Goal: Transaction & Acquisition: Purchase product/service

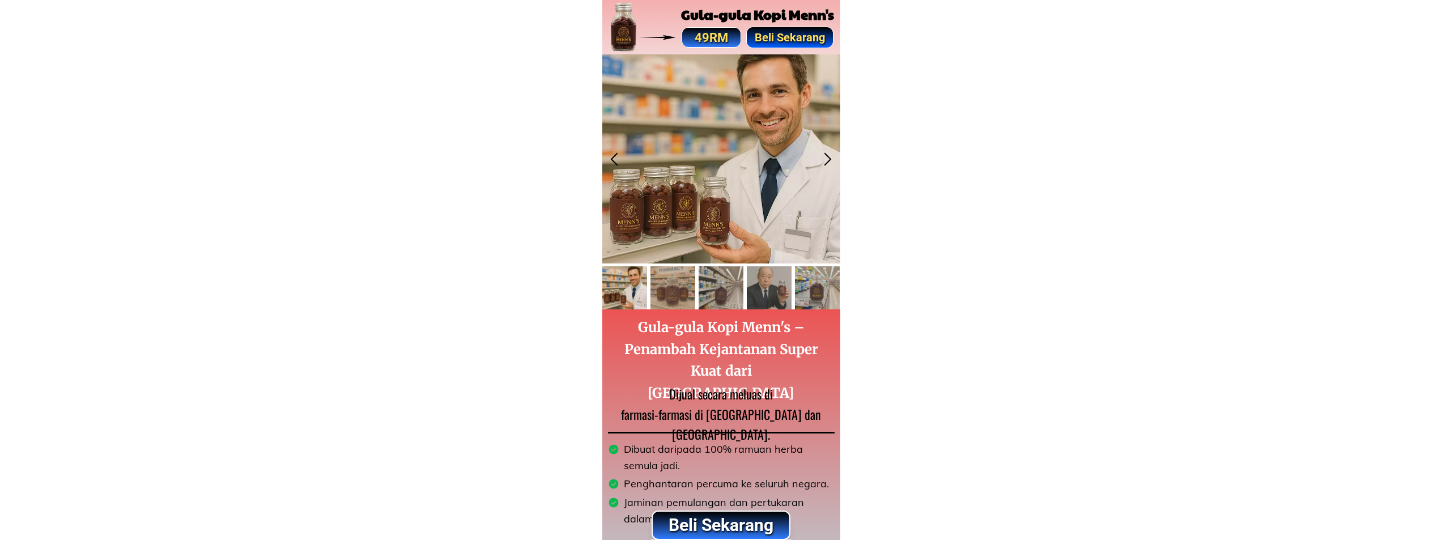
click at [724, 220] on div at bounding box center [722, 158] width 238 height 209
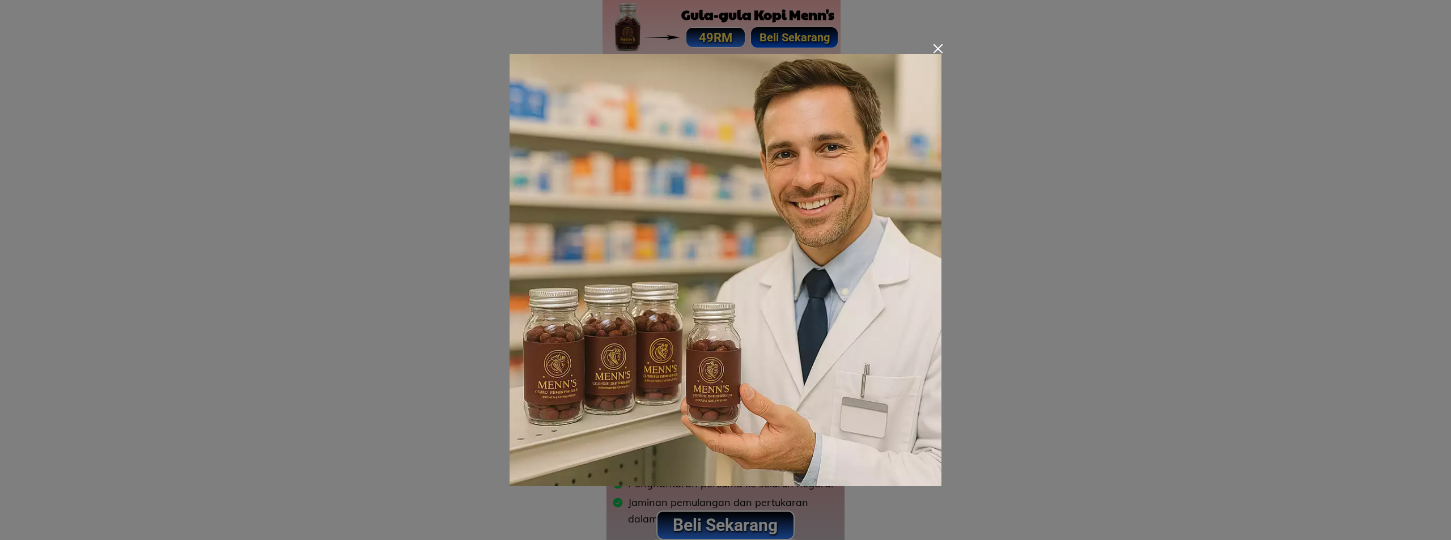
click at [1108, 334] on div at bounding box center [725, 270] width 1451 height 540
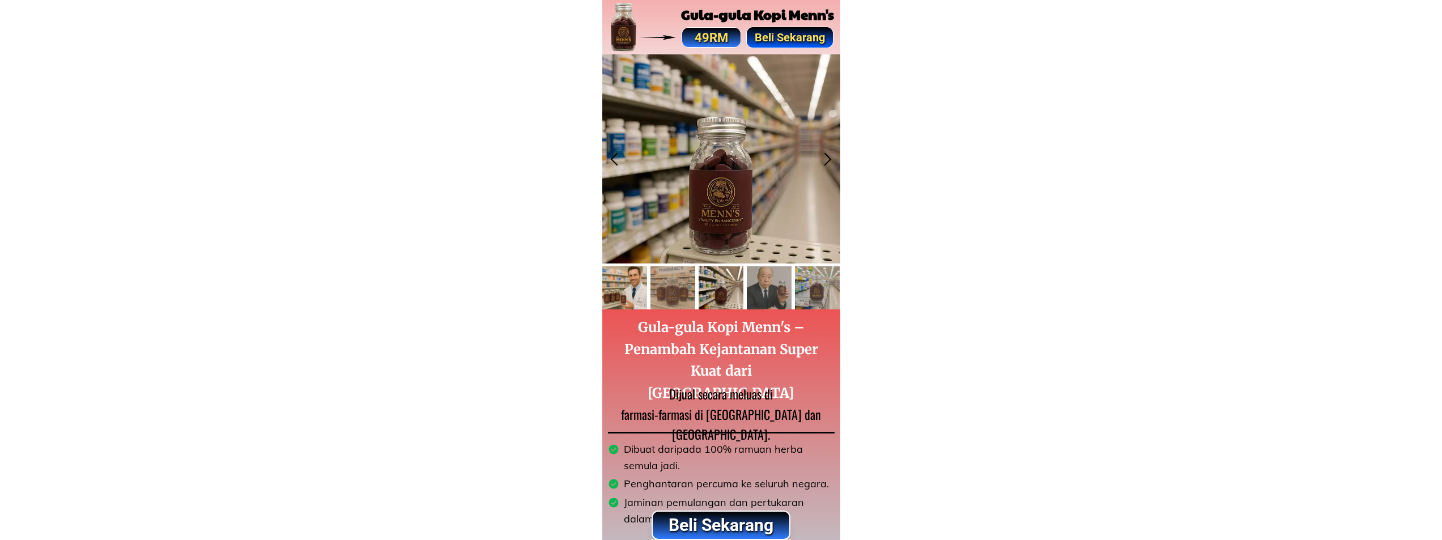
click at [619, 289] on div at bounding box center [625, 287] width 45 height 43
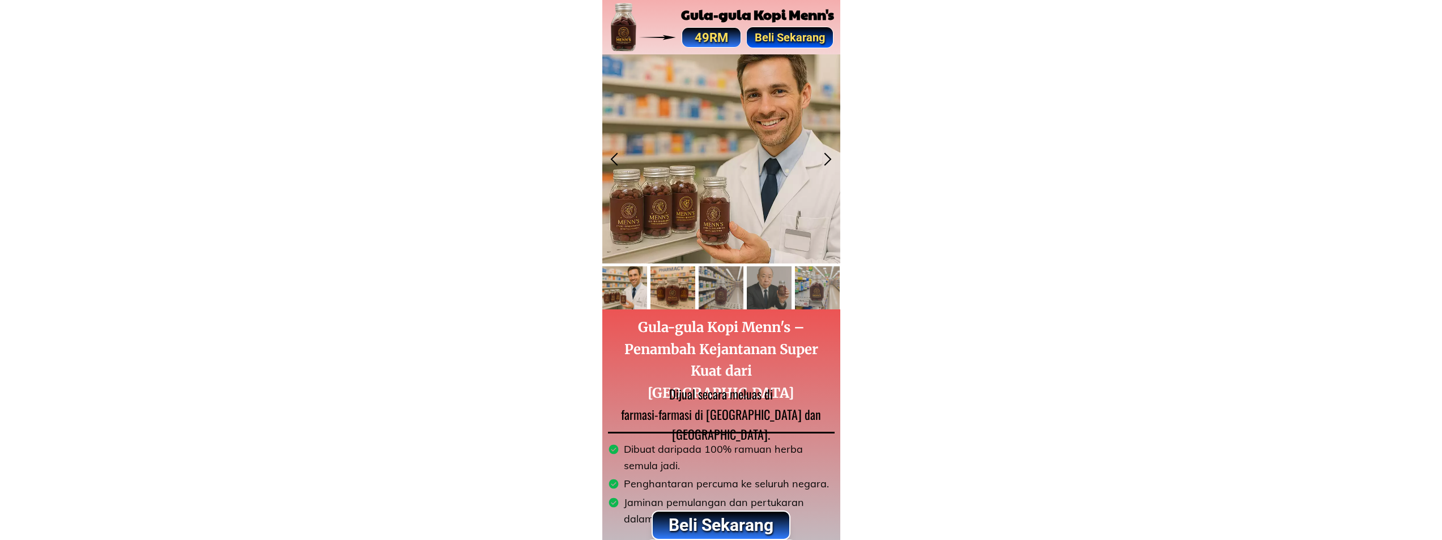
click at [669, 287] on div at bounding box center [673, 287] width 45 height 43
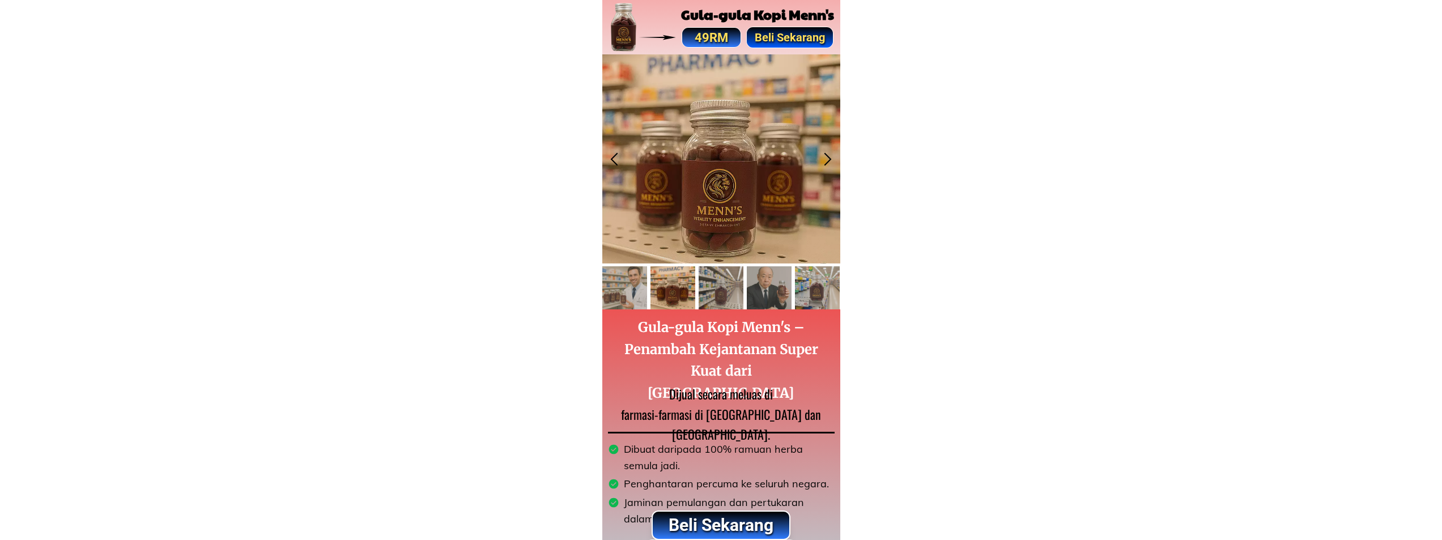
click at [769, 205] on div at bounding box center [722, 158] width 238 height 209
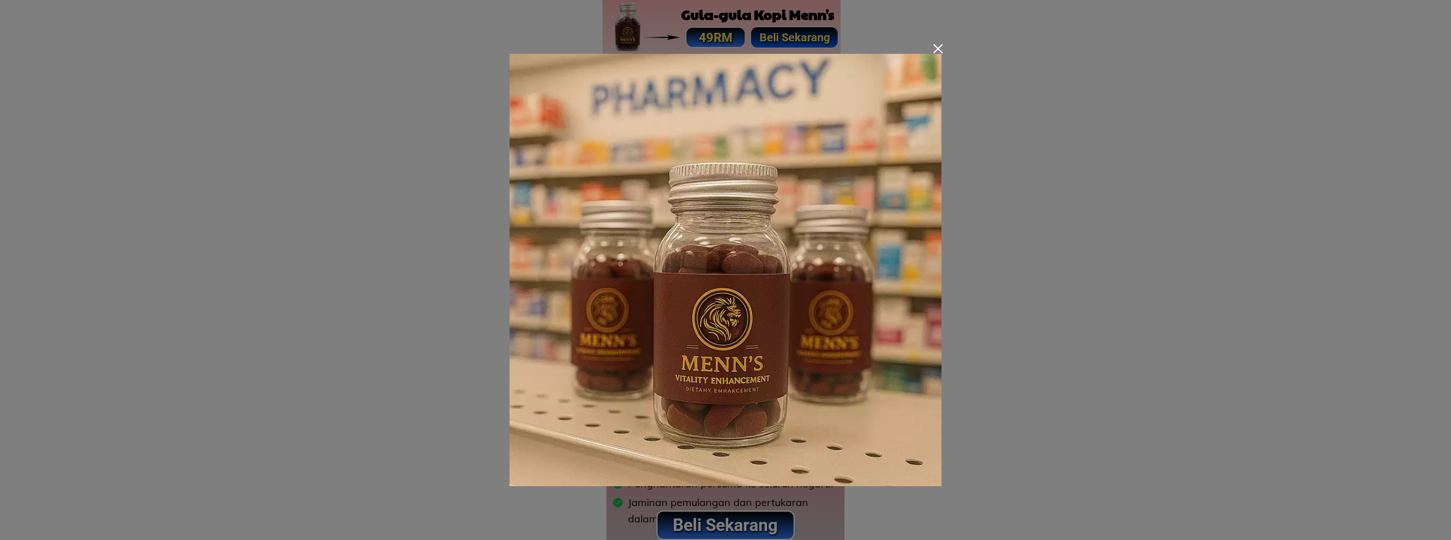
click at [1101, 310] on div at bounding box center [725, 270] width 1451 height 540
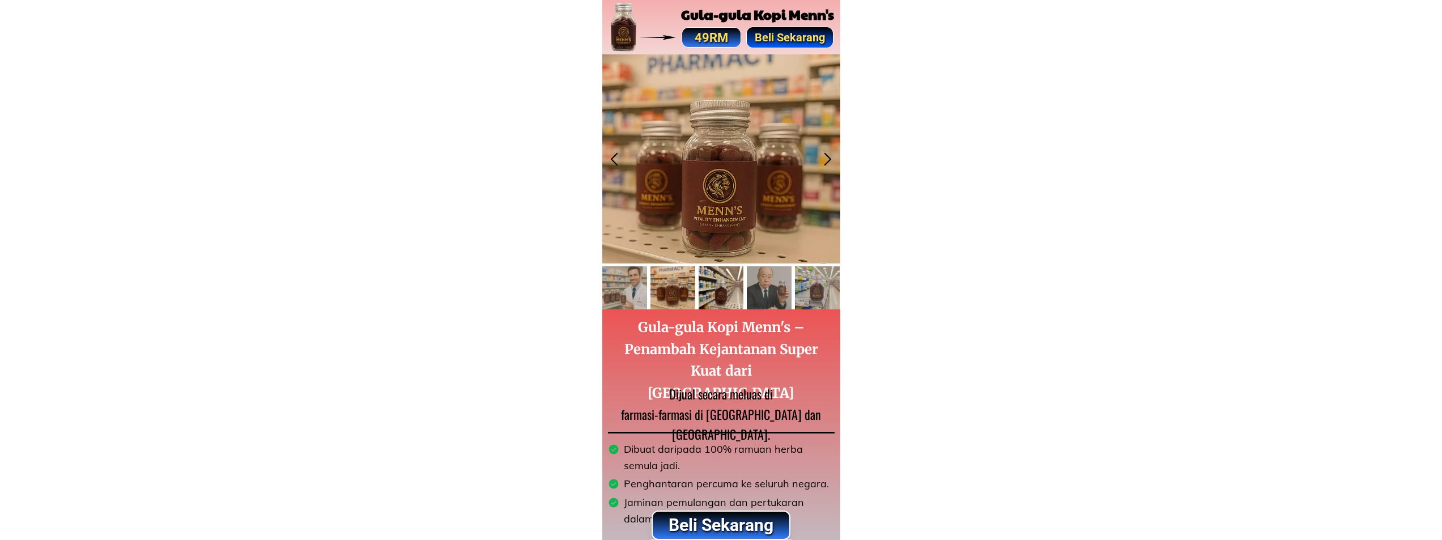
click at [729, 292] on div at bounding box center [721, 287] width 45 height 43
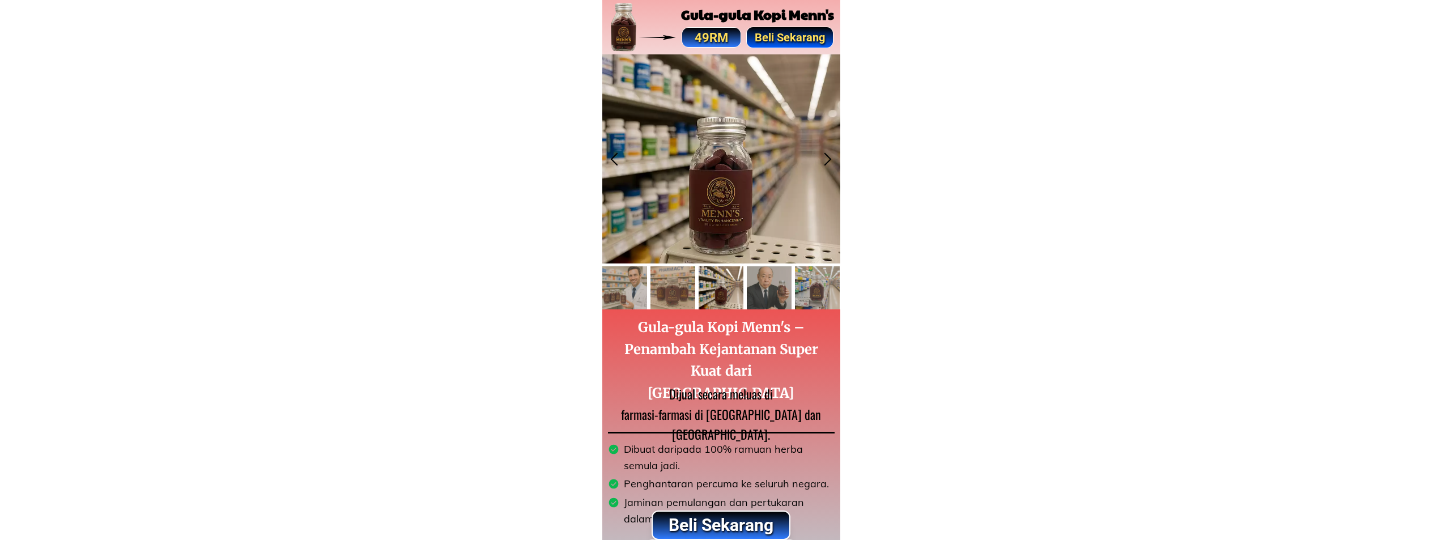
click at [752, 219] on div at bounding box center [722, 158] width 238 height 209
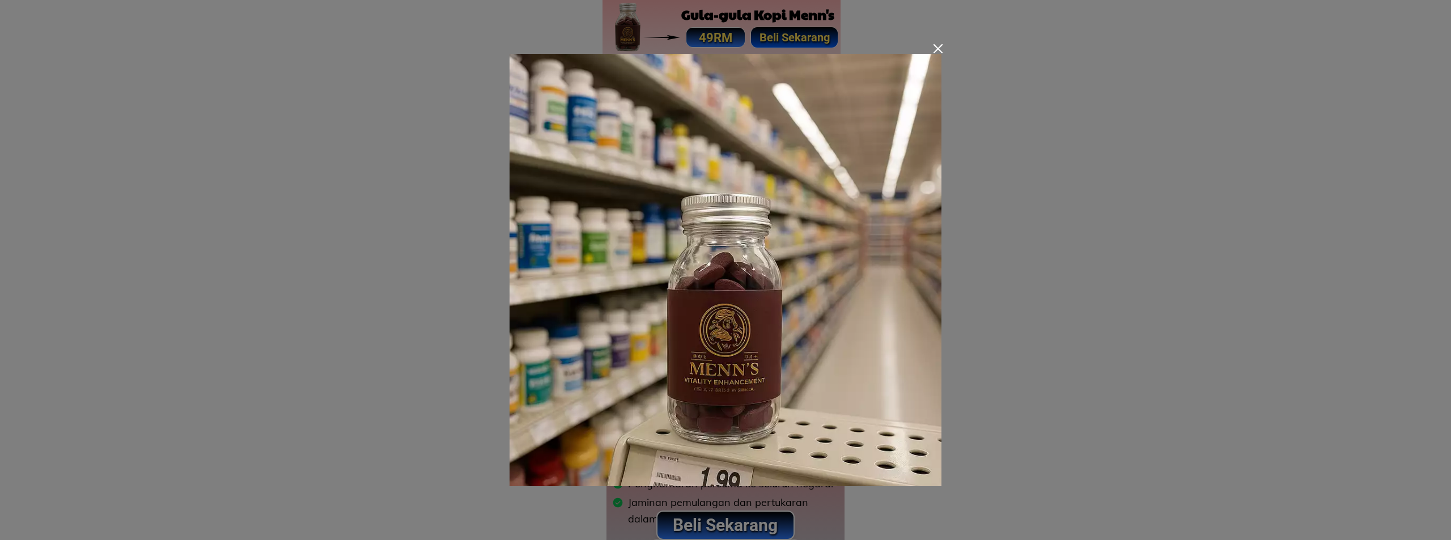
click at [604, 319] on img at bounding box center [726, 270] width 432 height 432
click at [533, 280] on img at bounding box center [726, 270] width 432 height 432
click at [941, 52] on div at bounding box center [938, 48] width 9 height 9
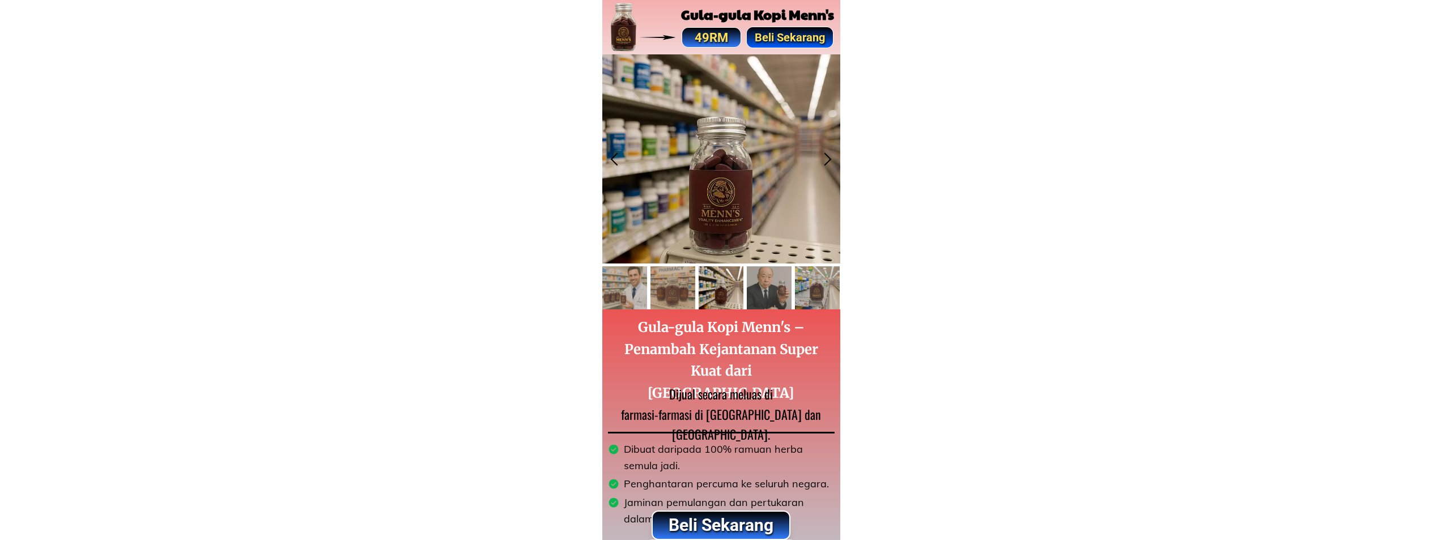
click at [832, 293] on div at bounding box center [830, 287] width 11 height 11
click at [816, 295] on div at bounding box center [817, 287] width 45 height 43
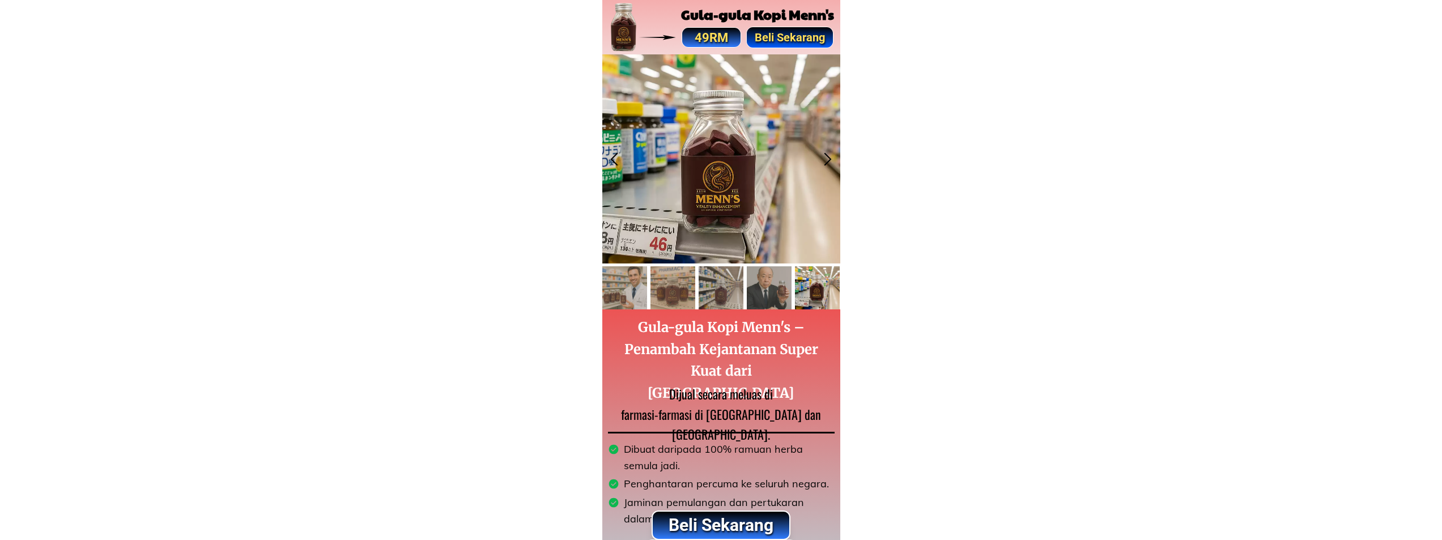
click at [733, 189] on div at bounding box center [722, 158] width 238 height 209
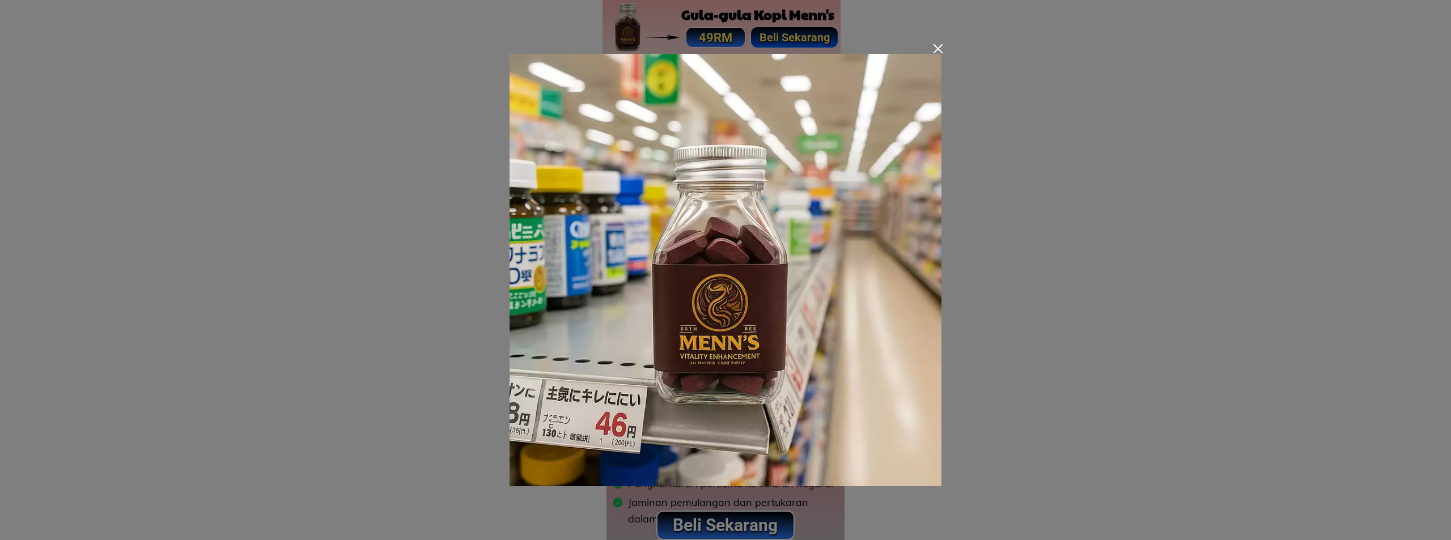
click at [1081, 256] on div at bounding box center [725, 270] width 1451 height 540
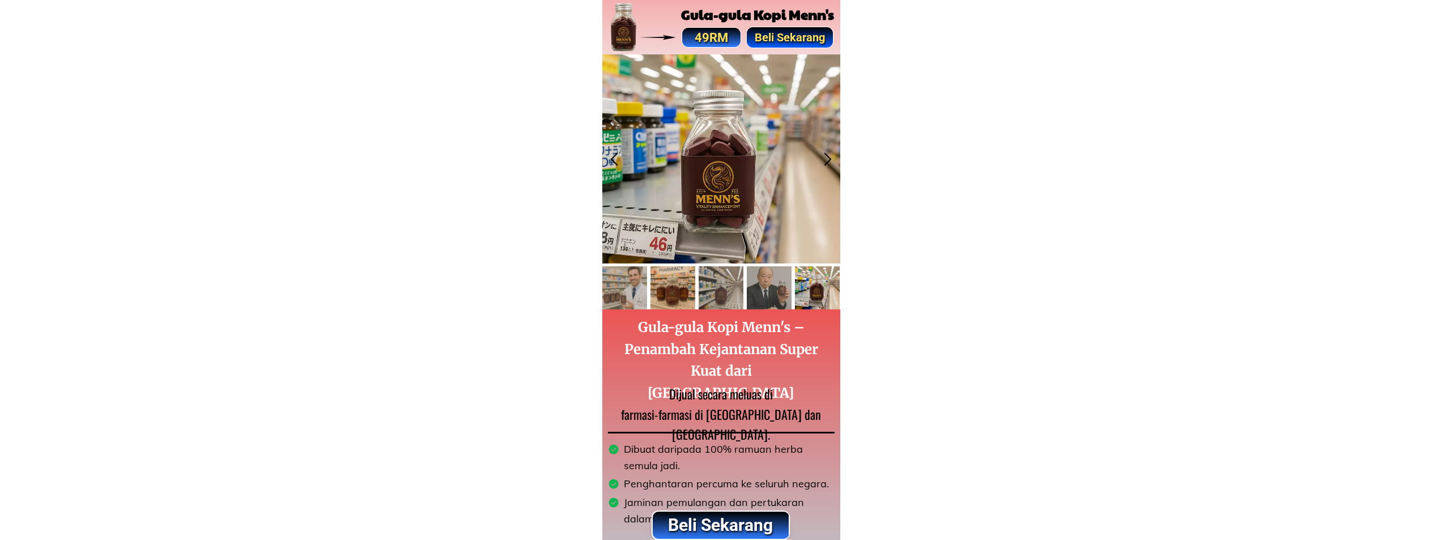
click at [673, 299] on div at bounding box center [673, 287] width 45 height 43
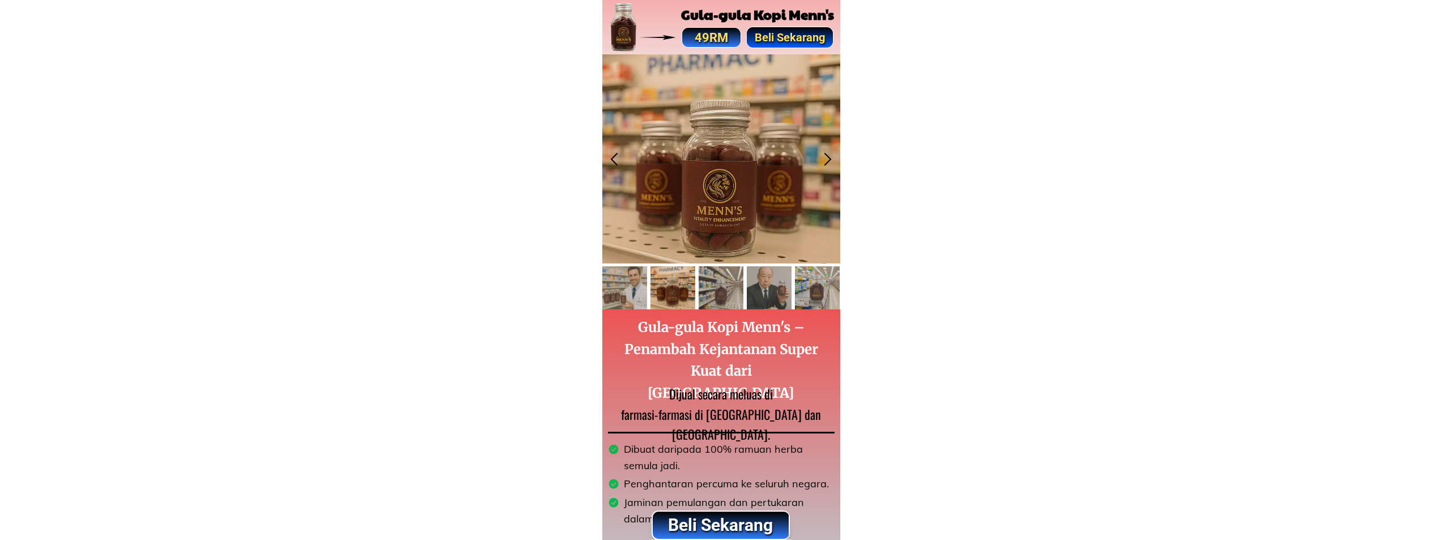
click at [733, 194] on div at bounding box center [722, 158] width 238 height 209
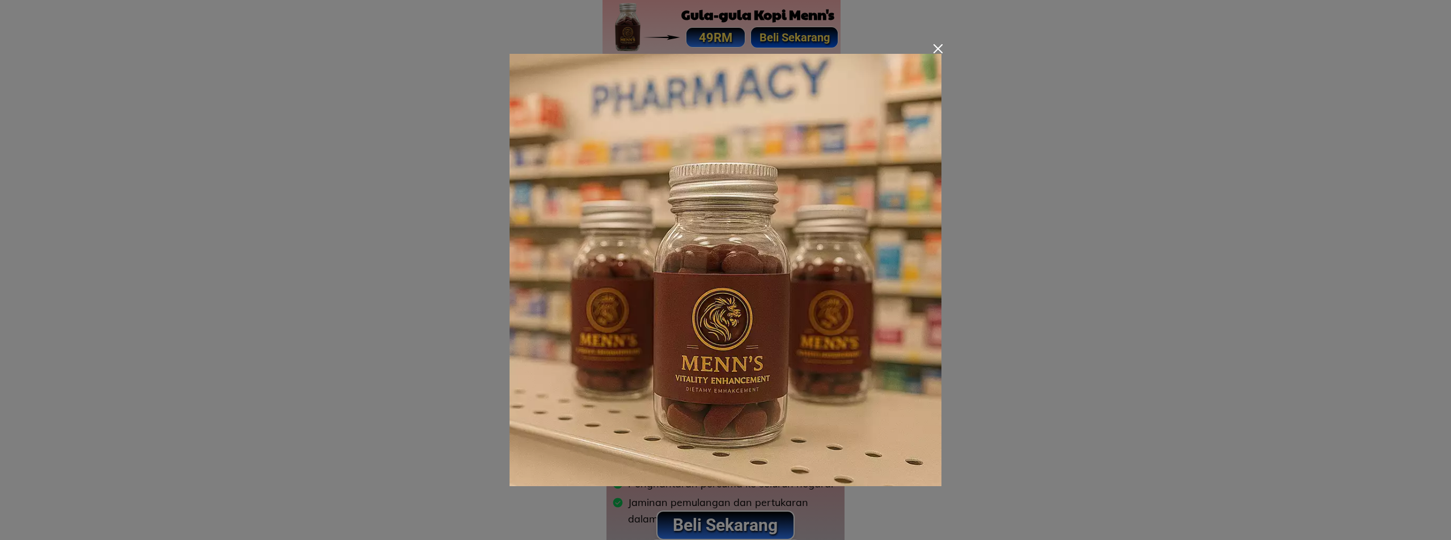
click at [1030, 303] on div at bounding box center [725, 270] width 1451 height 540
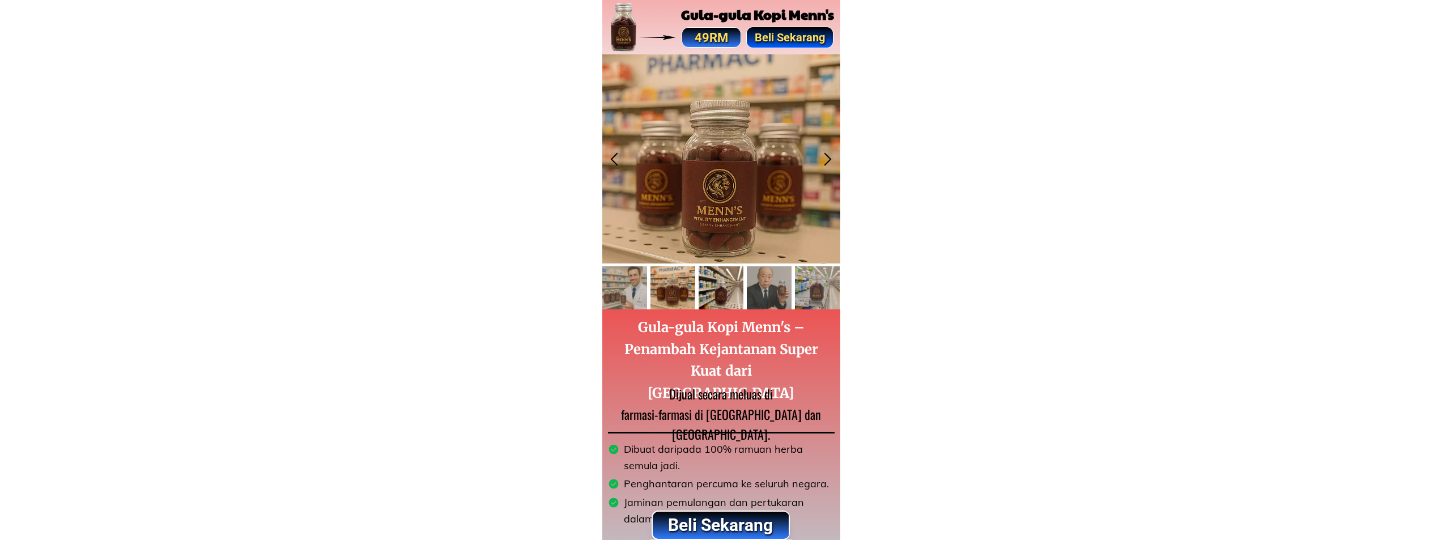
click at [723, 295] on div at bounding box center [721, 287] width 45 height 43
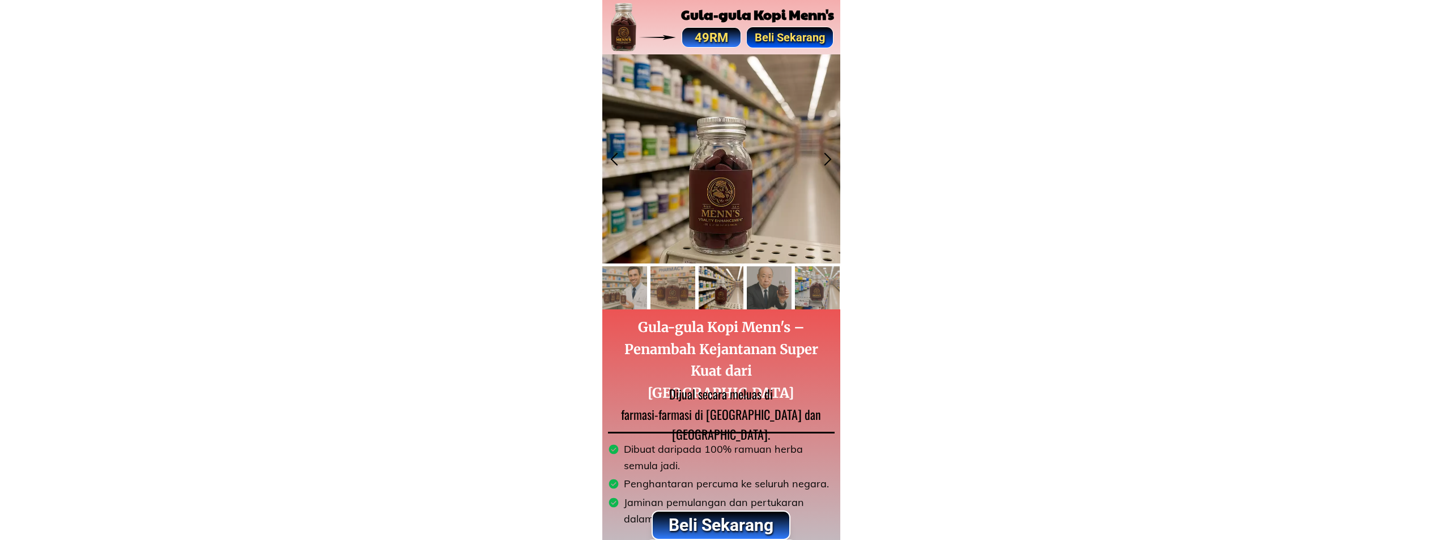
click at [668, 296] on div at bounding box center [673, 287] width 45 height 43
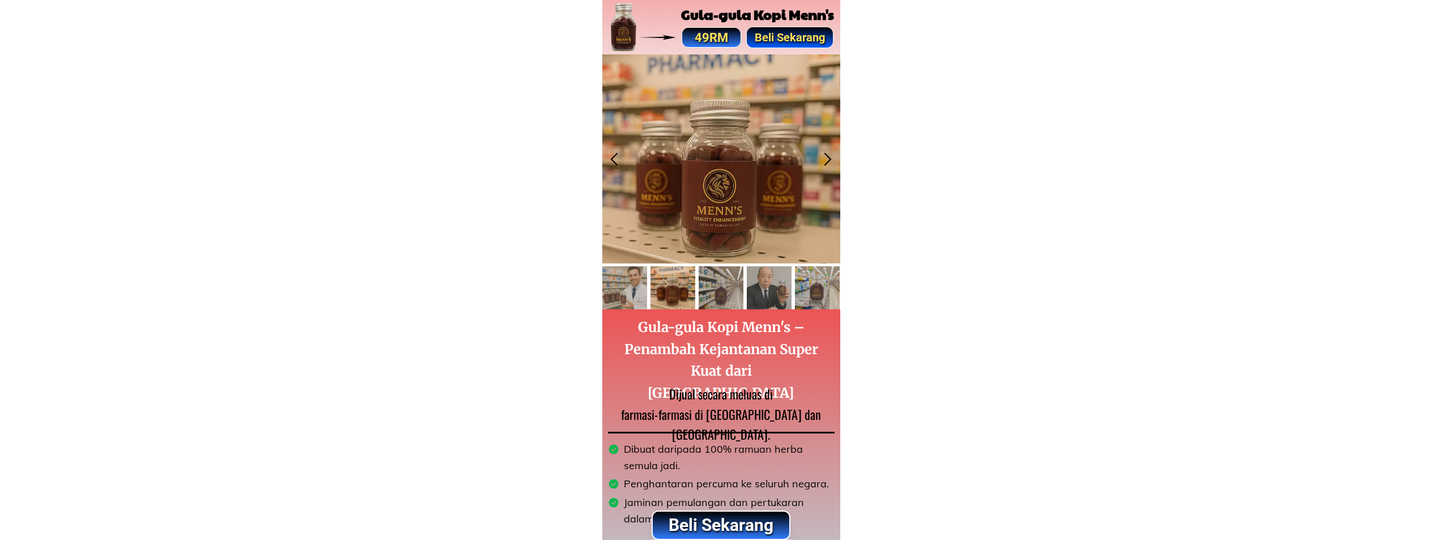
click at [754, 200] on div at bounding box center [722, 158] width 238 height 209
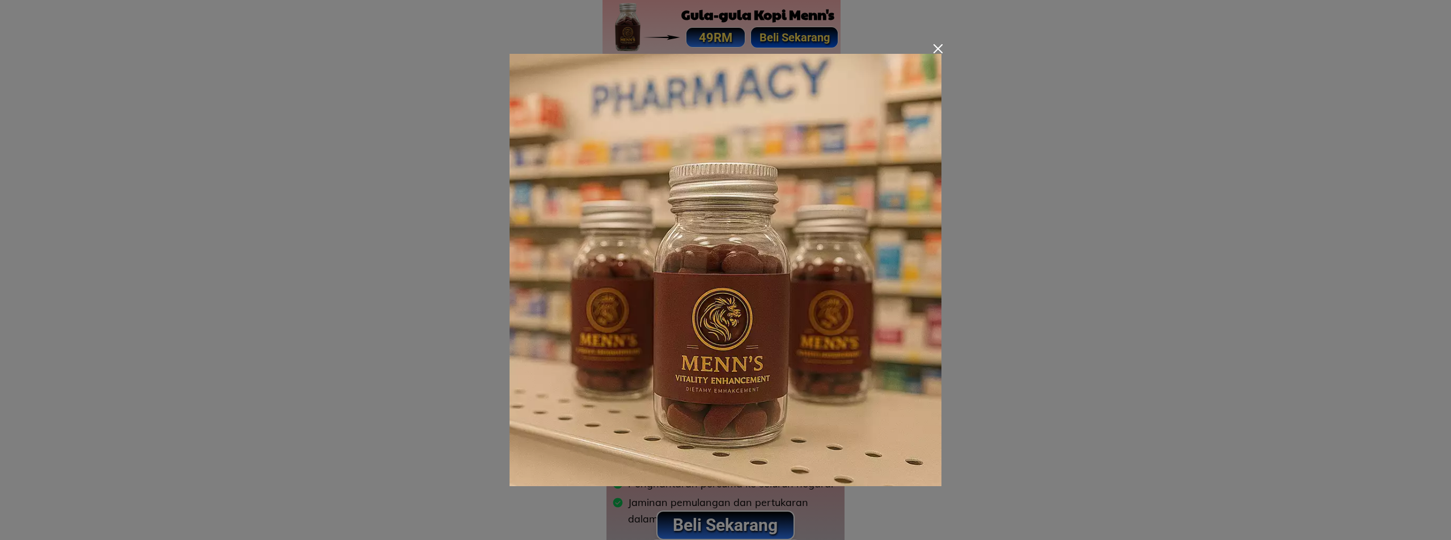
click at [1079, 306] on div at bounding box center [725, 270] width 1451 height 540
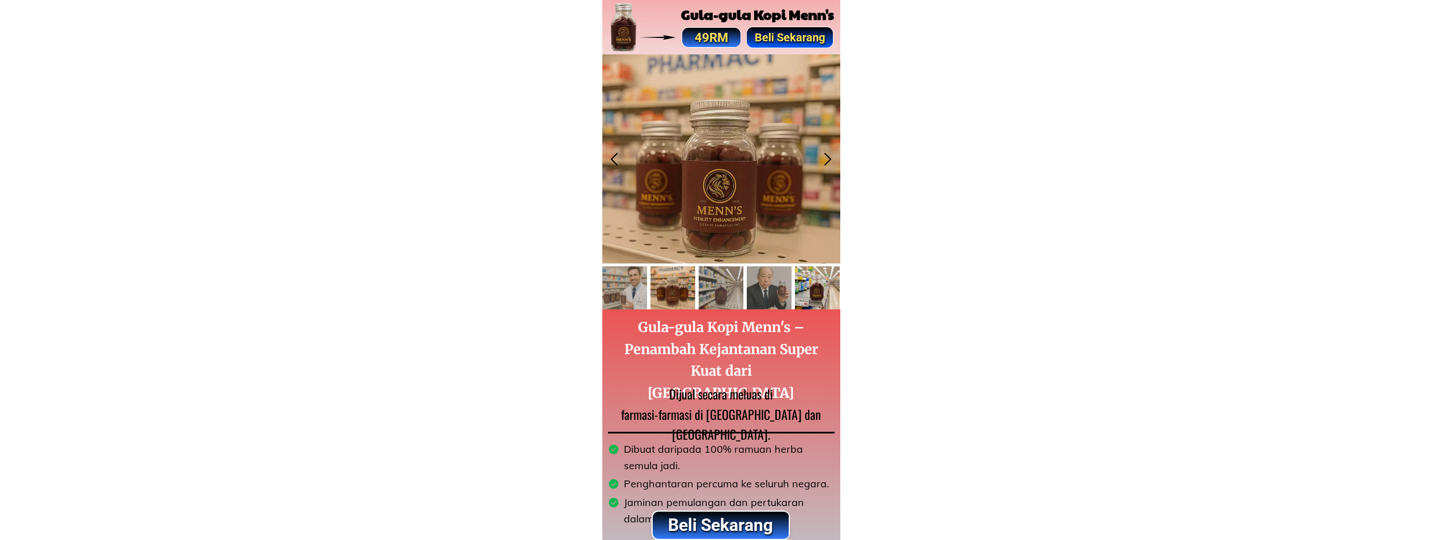
click at [811, 297] on div at bounding box center [817, 287] width 45 height 43
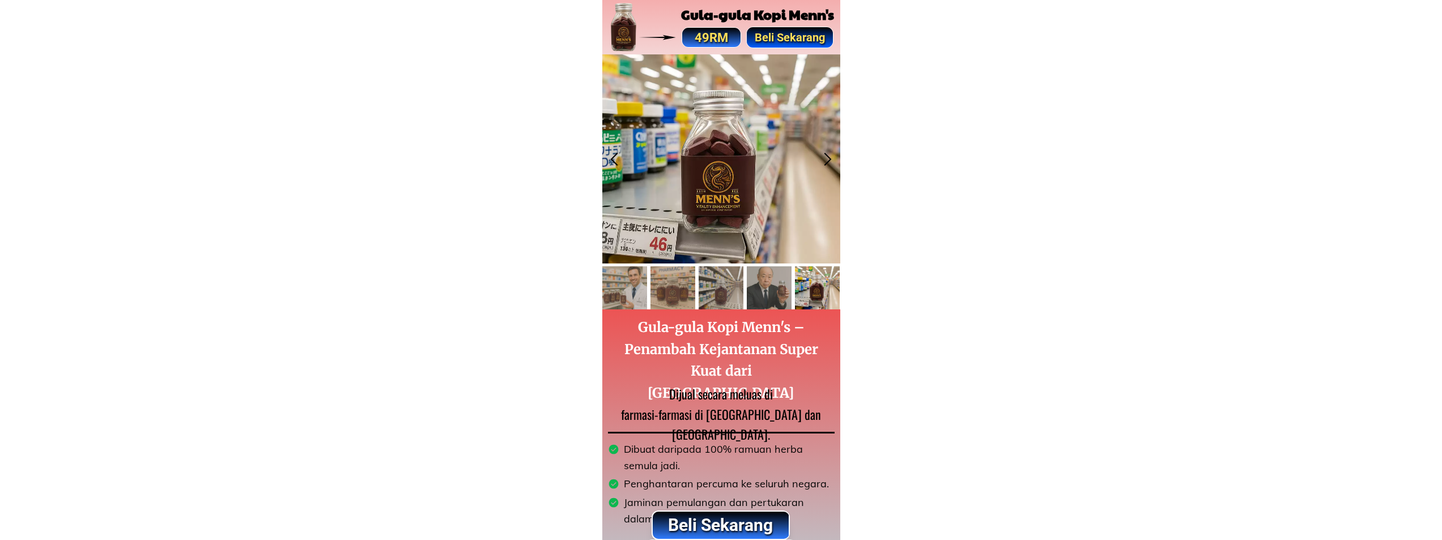
click at [716, 201] on div at bounding box center [722, 158] width 238 height 209
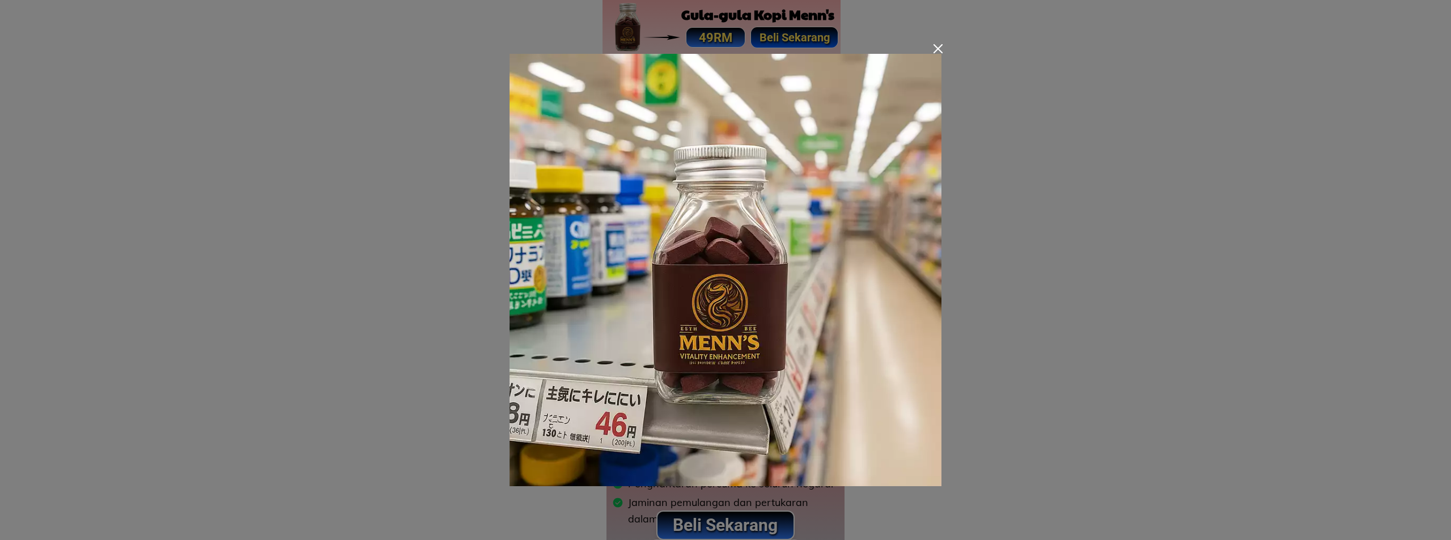
click at [1089, 329] on div at bounding box center [725, 270] width 1451 height 540
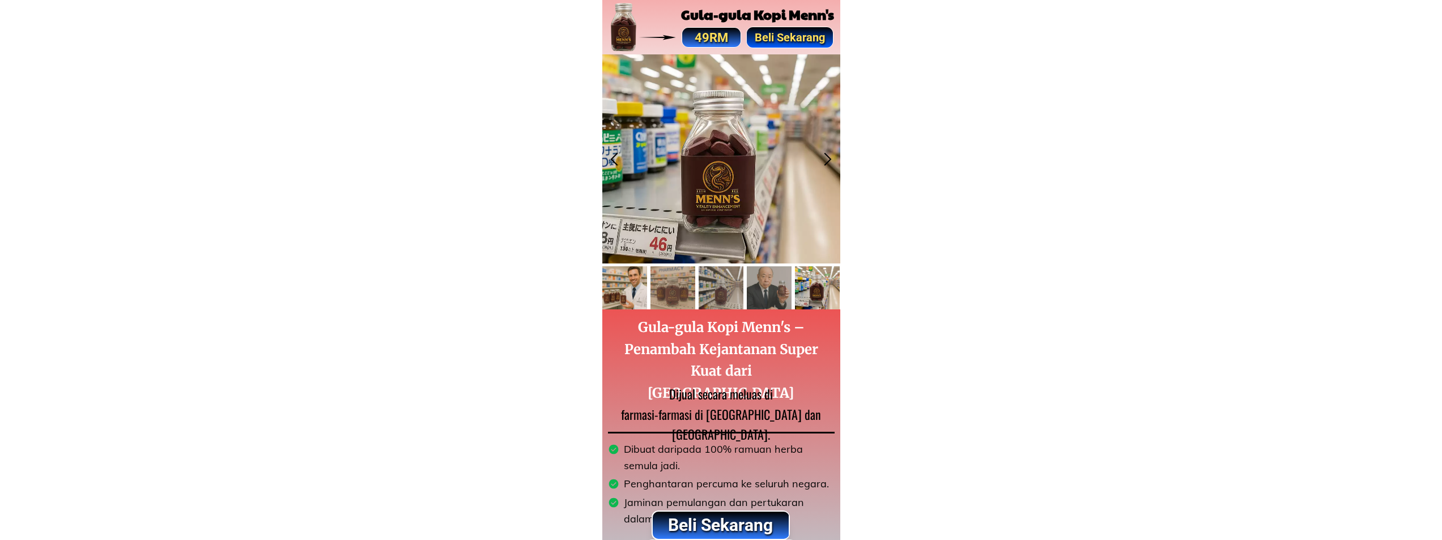
click at [632, 307] on div at bounding box center [625, 287] width 45 height 43
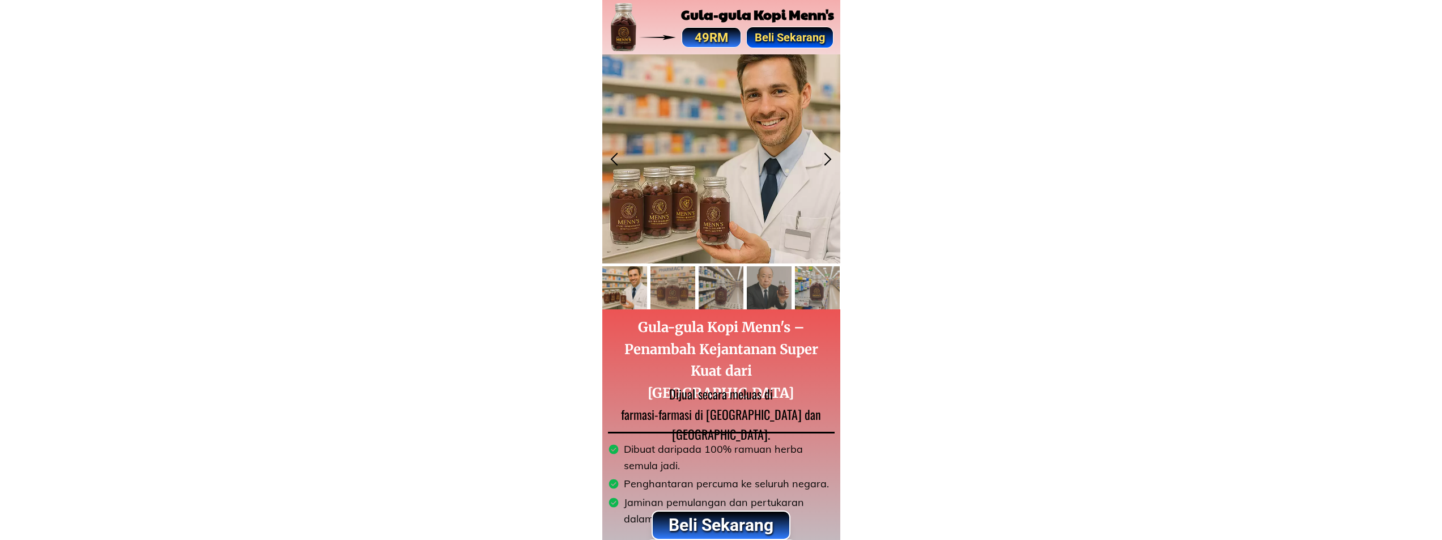
click at [649, 292] on div at bounding box center [721, 287] width 237 height 43
click at [671, 288] on div at bounding box center [673, 287] width 45 height 43
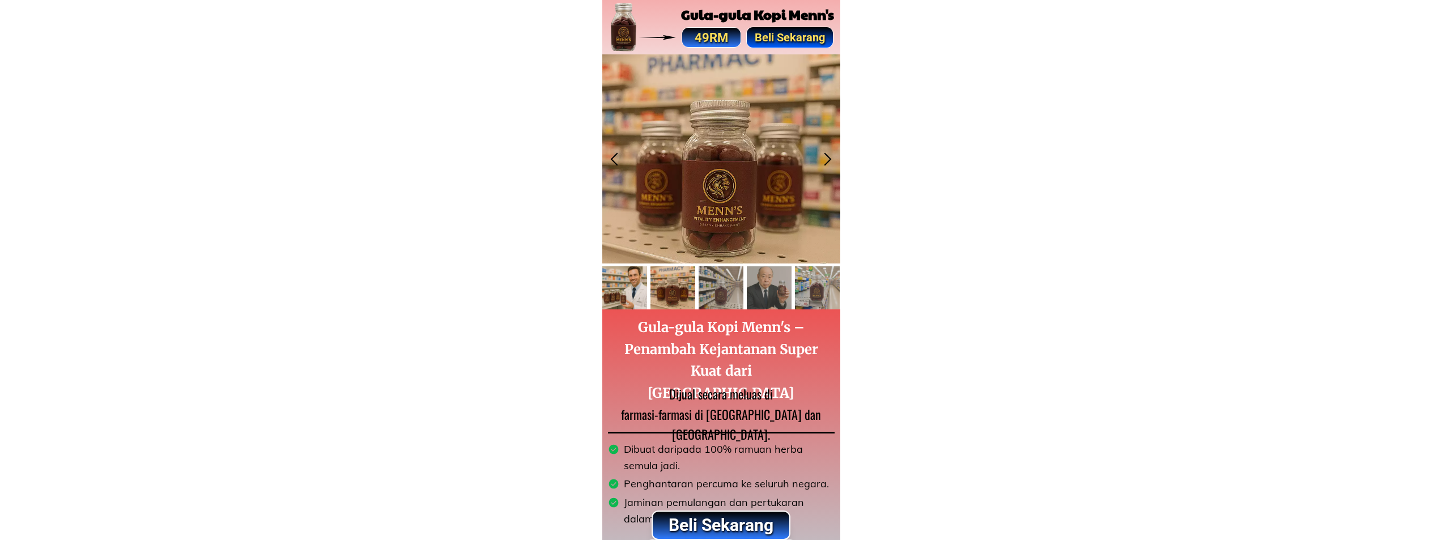
click at [626, 291] on div at bounding box center [625, 287] width 45 height 43
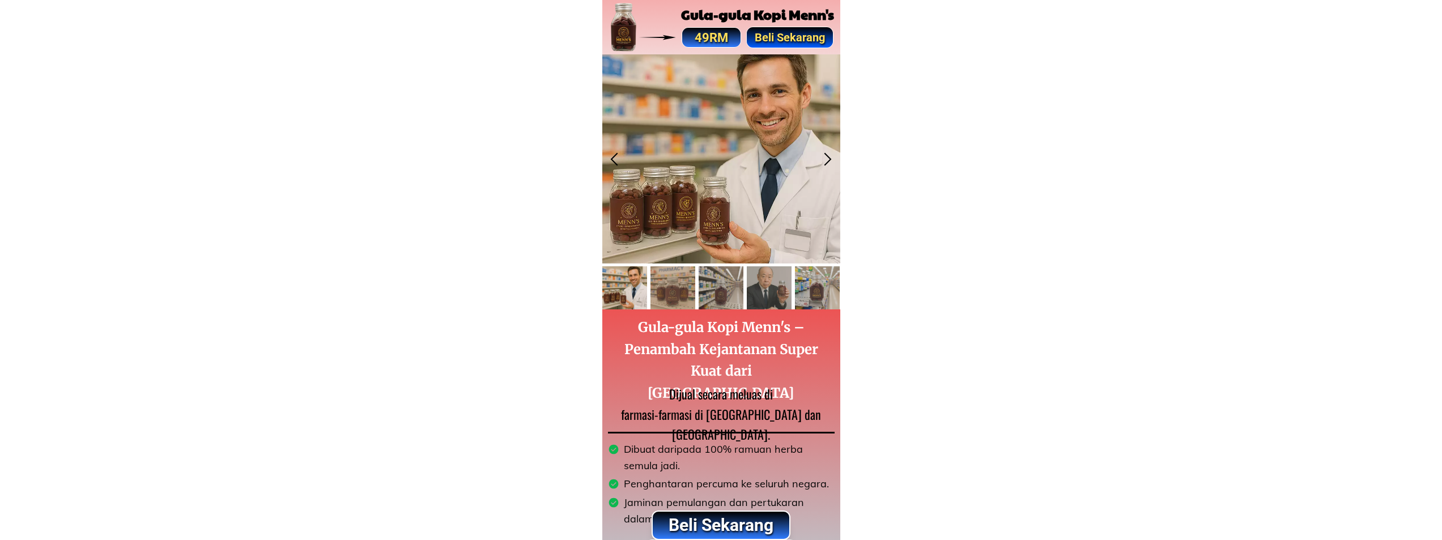
click at [703, 206] on div at bounding box center [722, 158] width 238 height 209
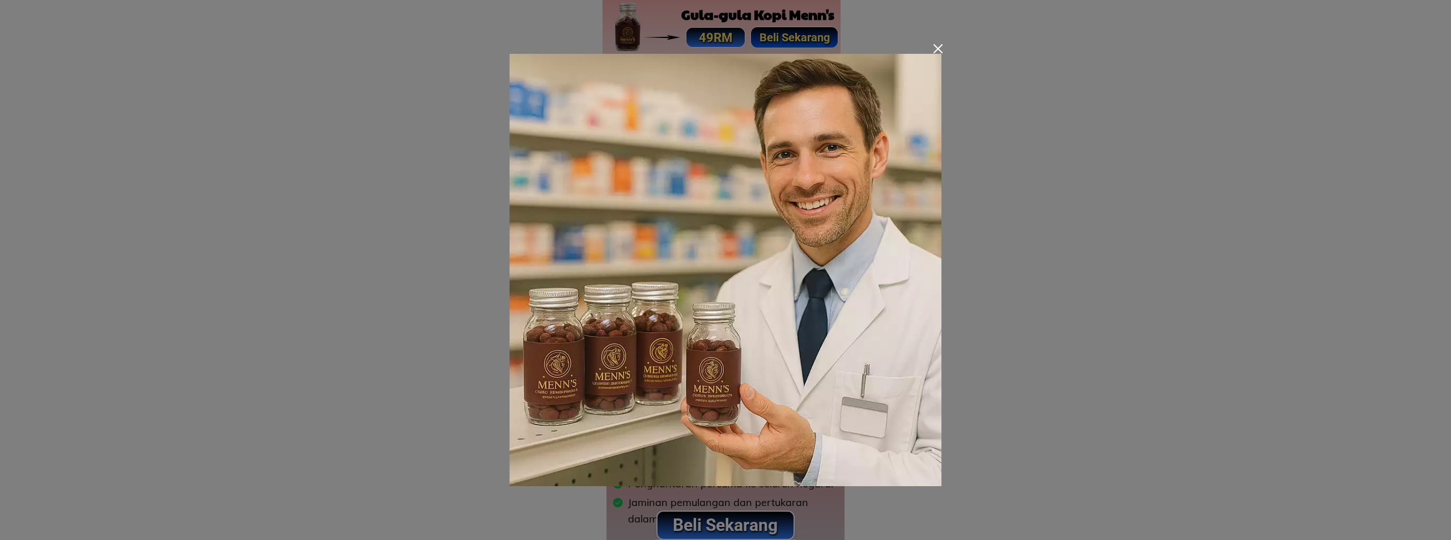
drag, startPoint x: 1186, startPoint y: 349, endPoint x: 1151, endPoint y: 347, distance: 35.7
click at [1185, 349] on div at bounding box center [725, 270] width 1451 height 540
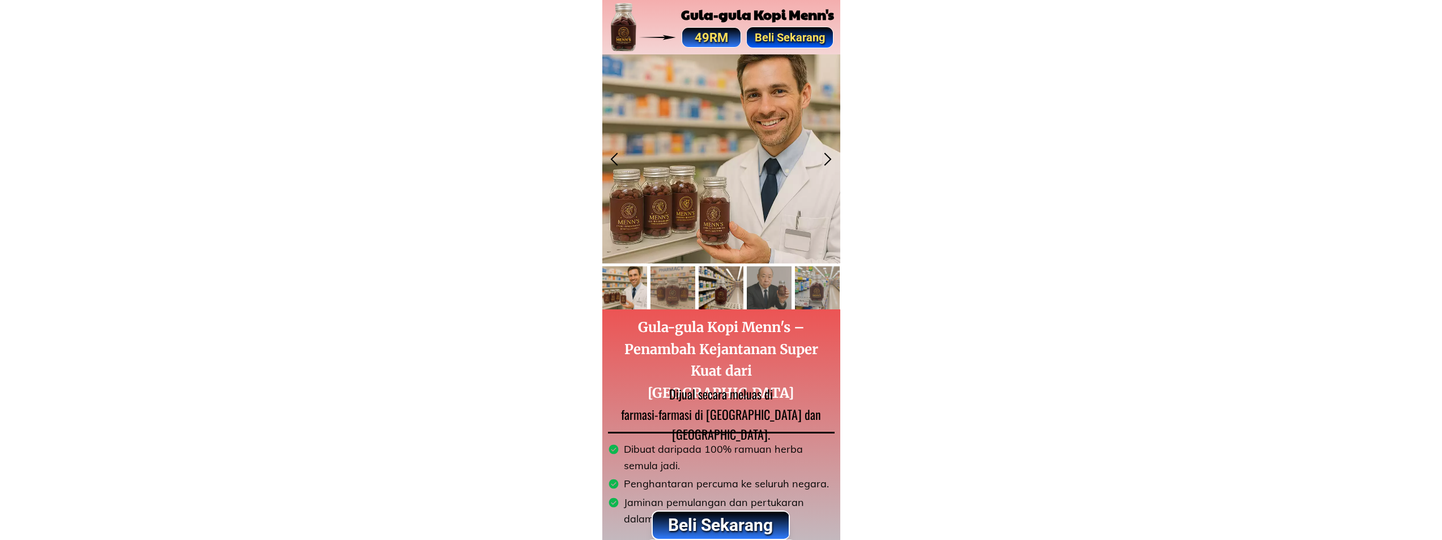
click at [715, 290] on div at bounding box center [721, 287] width 45 height 43
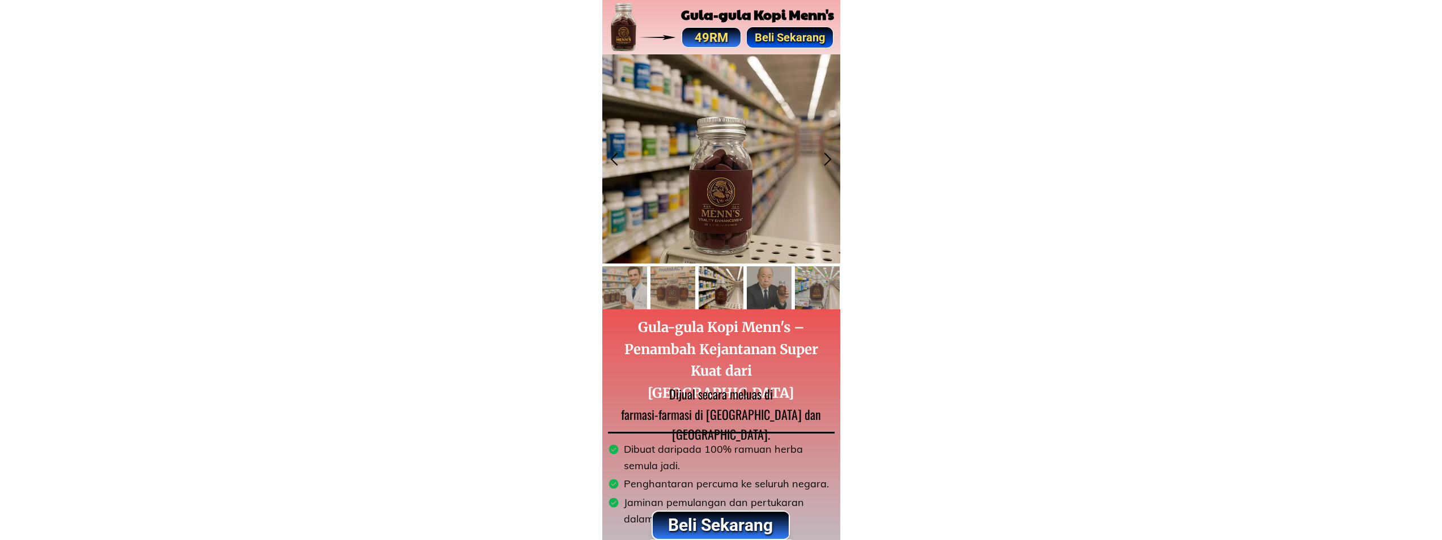
click at [739, 206] on div at bounding box center [722, 158] width 238 height 209
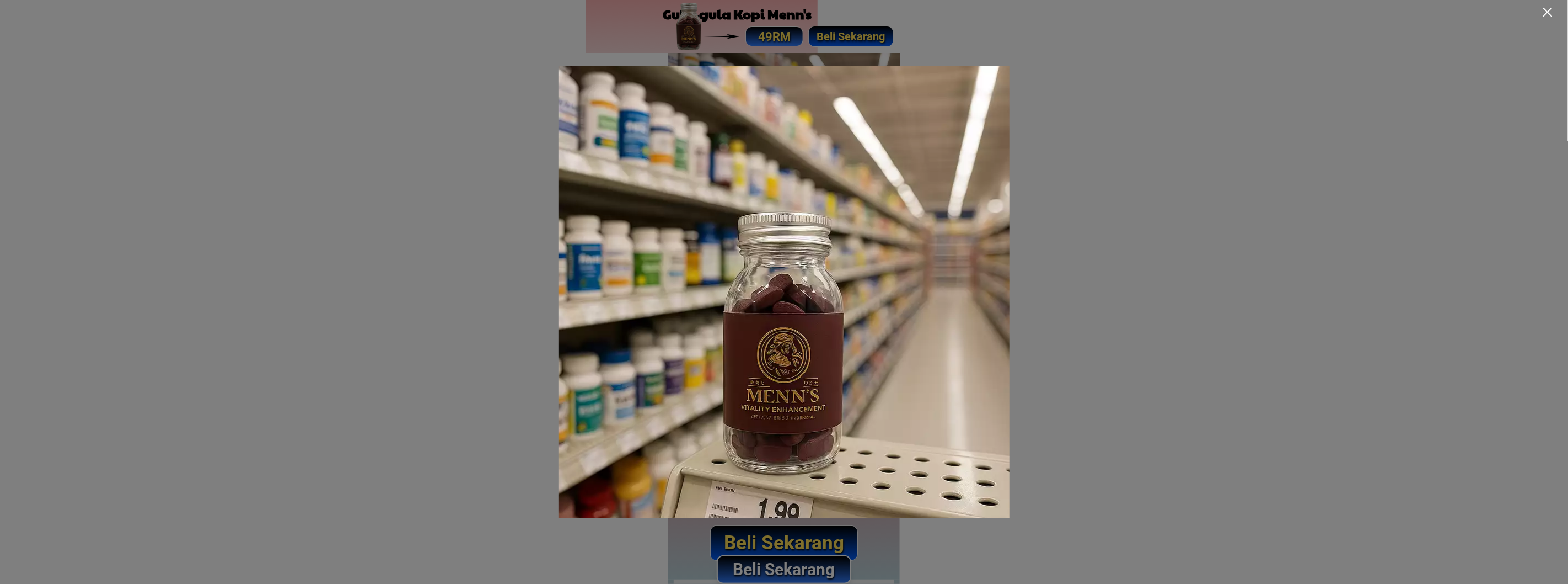
click at [1206, 314] on div at bounding box center [784, 292] width 1568 height 584
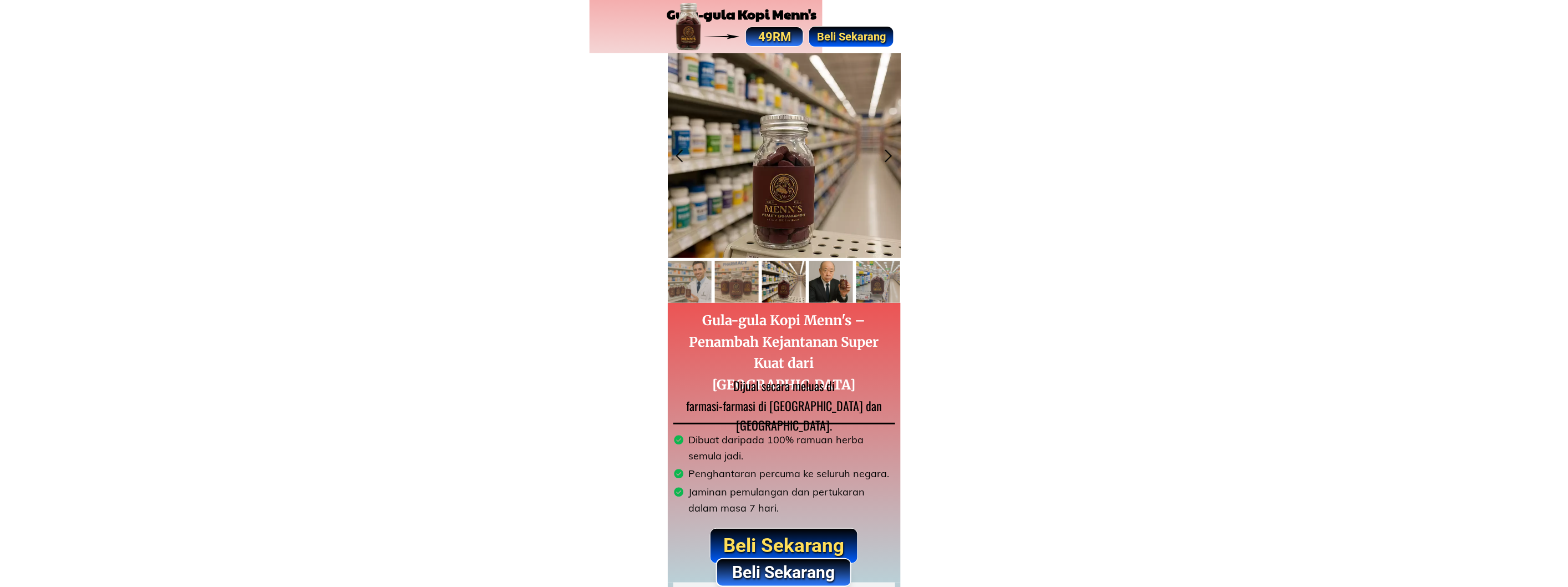
click at [828, 284] on div at bounding box center [831, 281] width 44 height 42
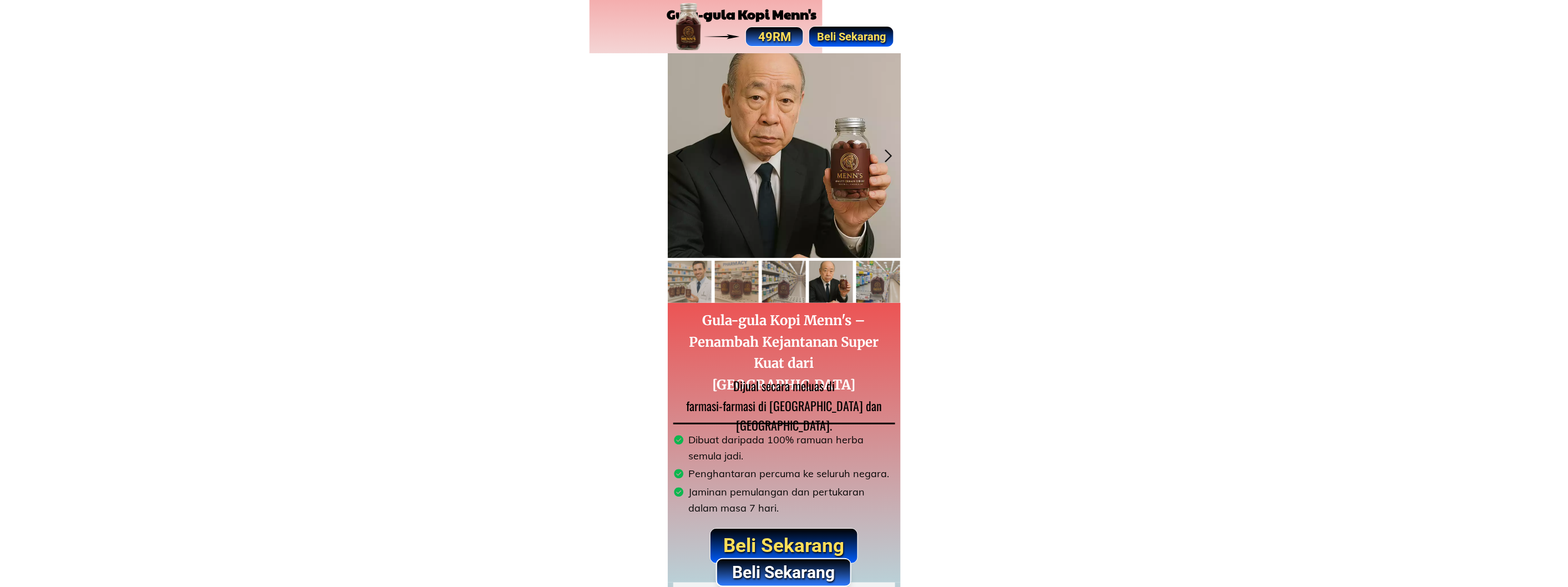
click at [791, 165] on div at bounding box center [784, 155] width 233 height 204
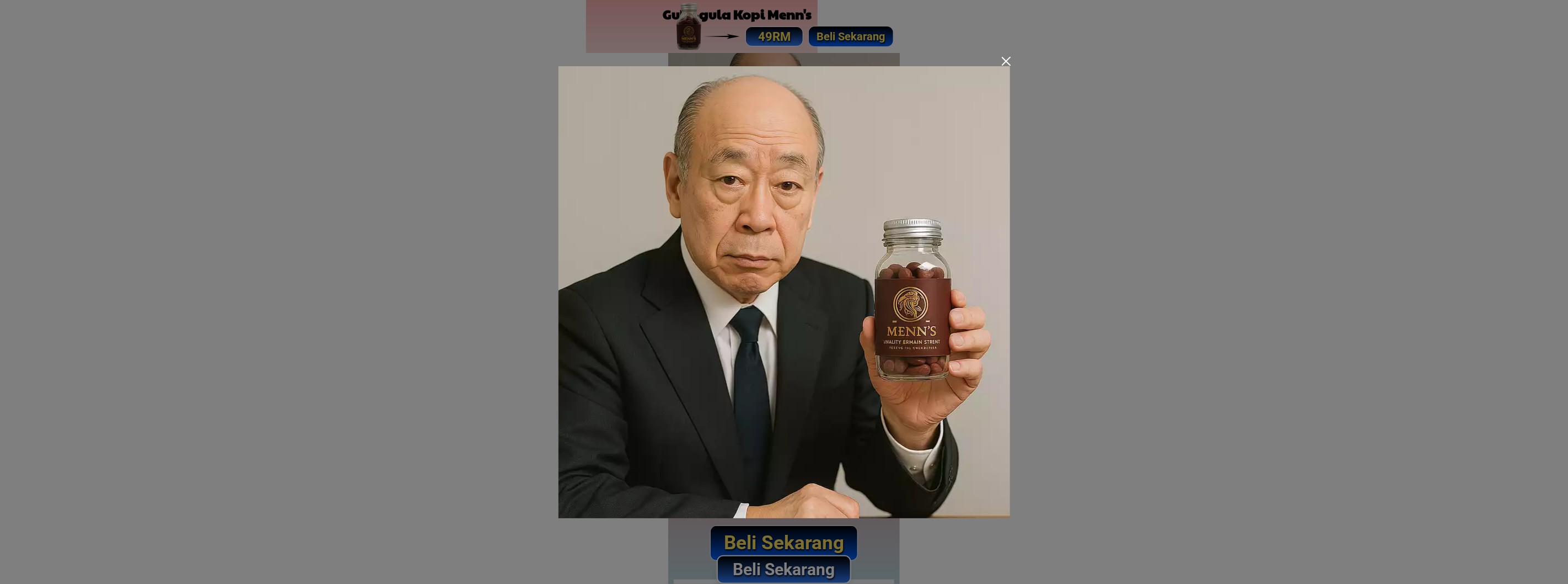
click at [1241, 356] on div at bounding box center [784, 292] width 1568 height 584
